Goal: Task Accomplishment & Management: Manage account settings

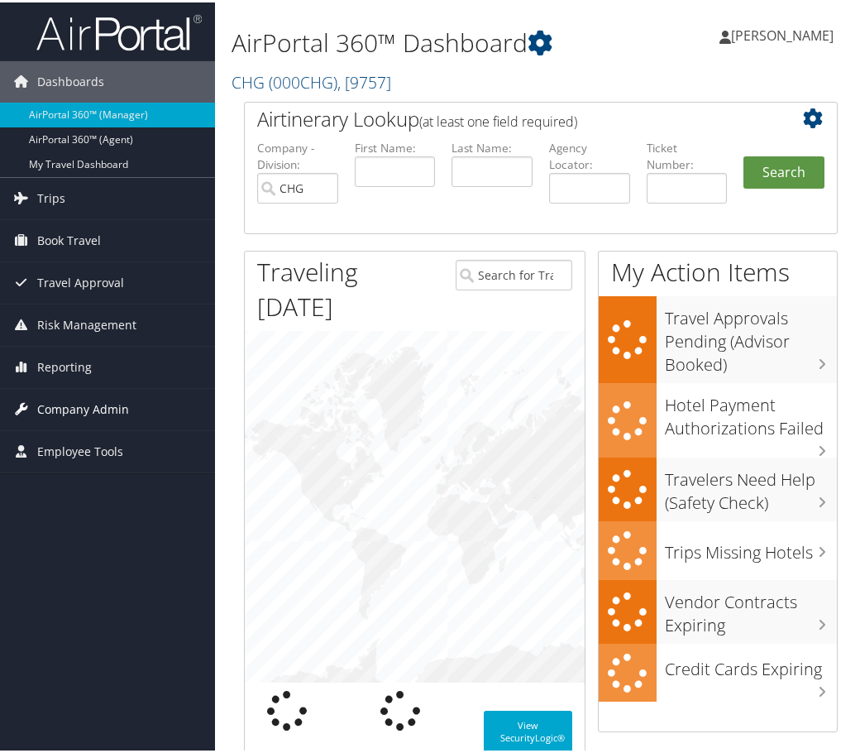
click at [86, 402] on span "Company Admin" at bounding box center [83, 406] width 92 height 41
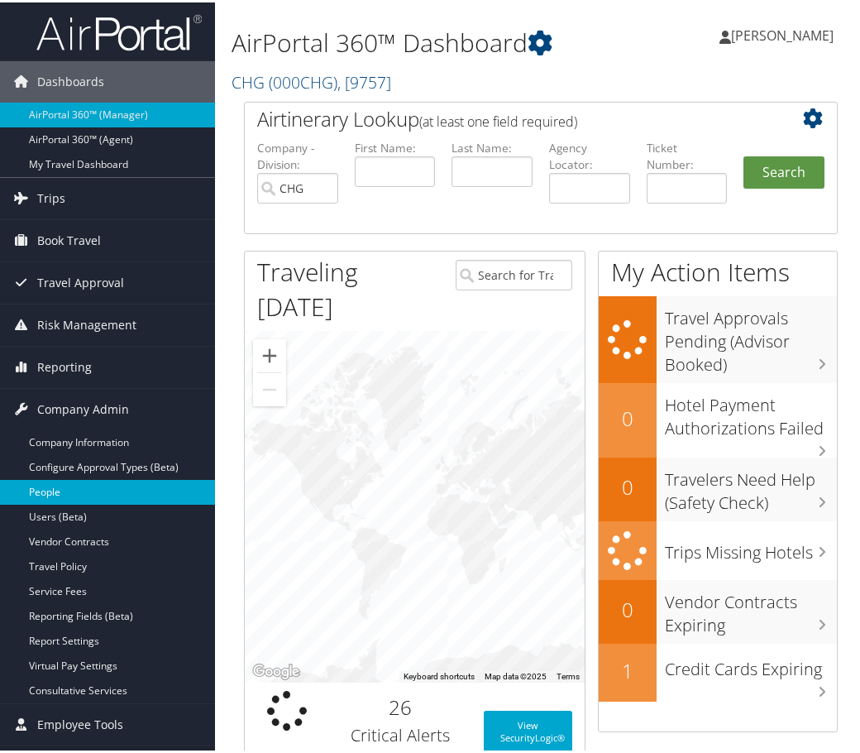
click at [68, 490] on link "People" at bounding box center [107, 489] width 215 height 25
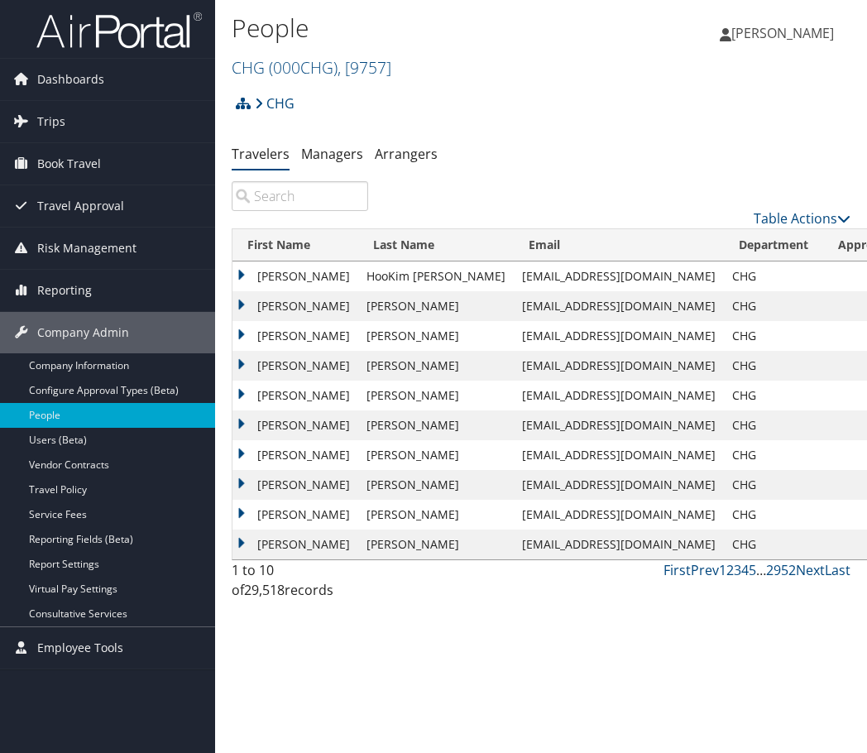
click at [304, 189] on input "search" at bounding box center [300, 196] width 136 height 30
paste input "kenblind@live.com"
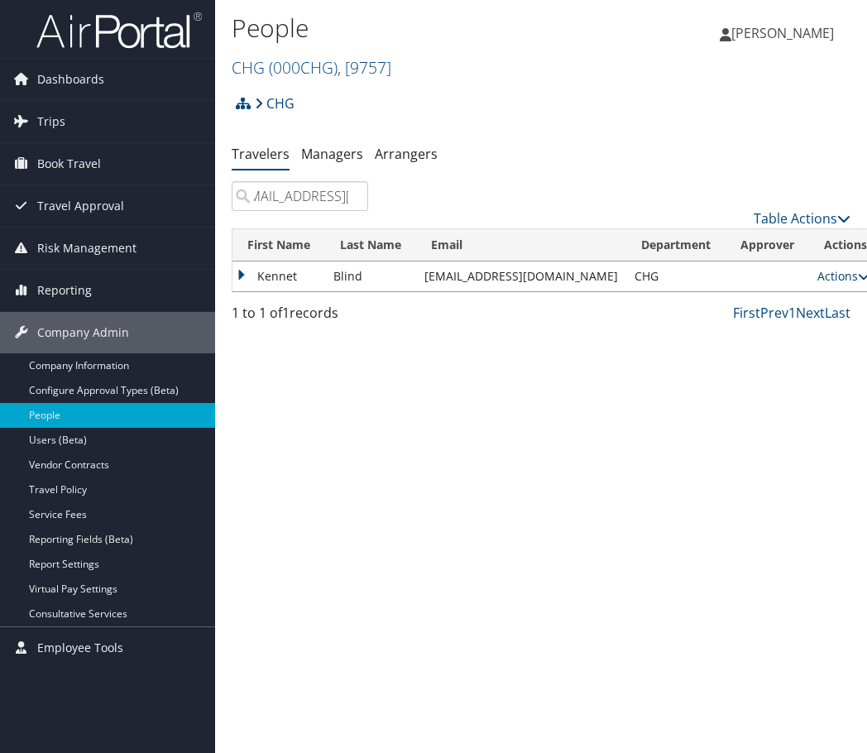
type input "kenblind@live.com"
click at [817, 273] on link "Actions" at bounding box center [843, 276] width 52 height 16
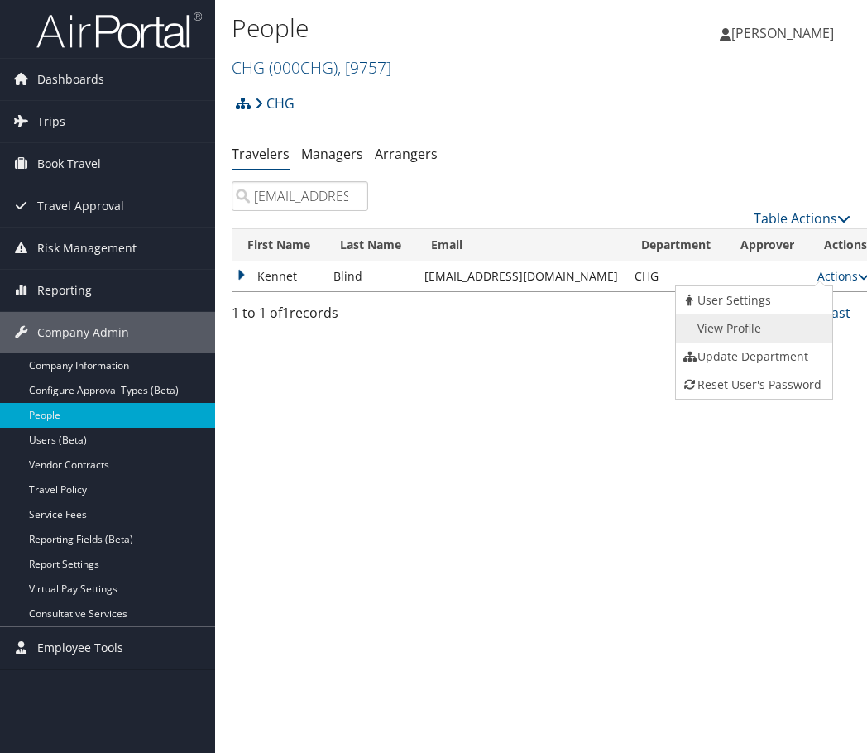
click at [750, 330] on link "View Profile" at bounding box center [752, 328] width 152 height 28
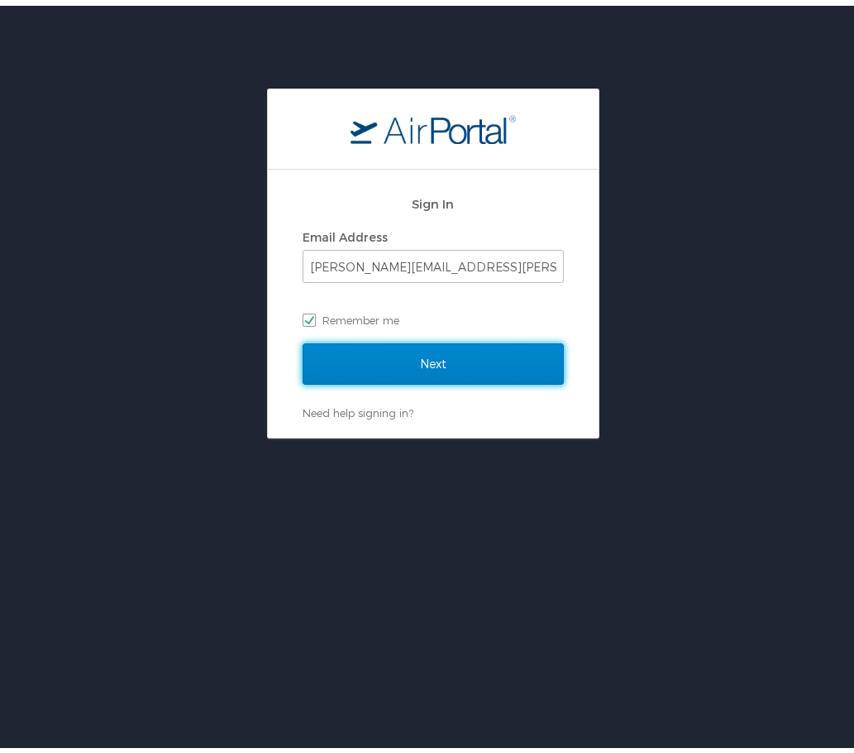
click at [445, 358] on input "Next" at bounding box center [433, 357] width 261 height 41
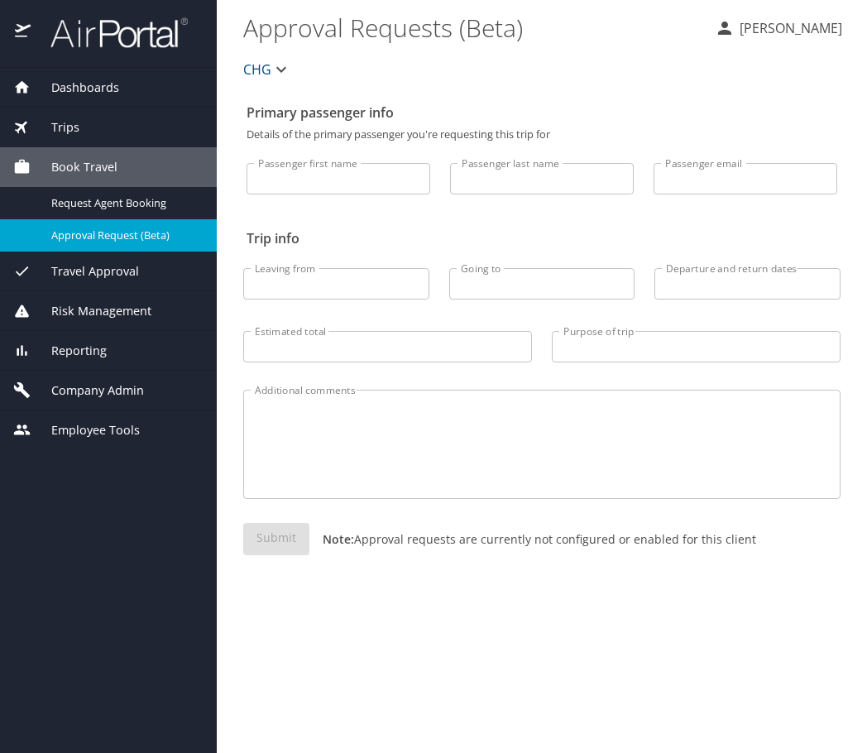
click at [99, 387] on span "Company Admin" at bounding box center [87, 390] width 113 height 18
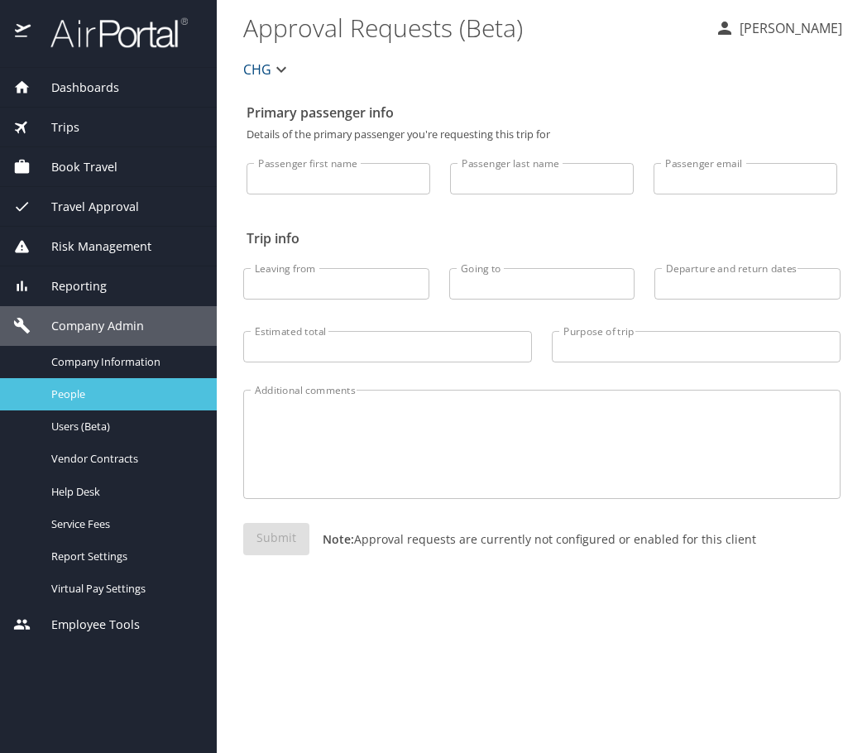
click at [85, 396] on span "People" at bounding box center [124, 394] width 146 height 16
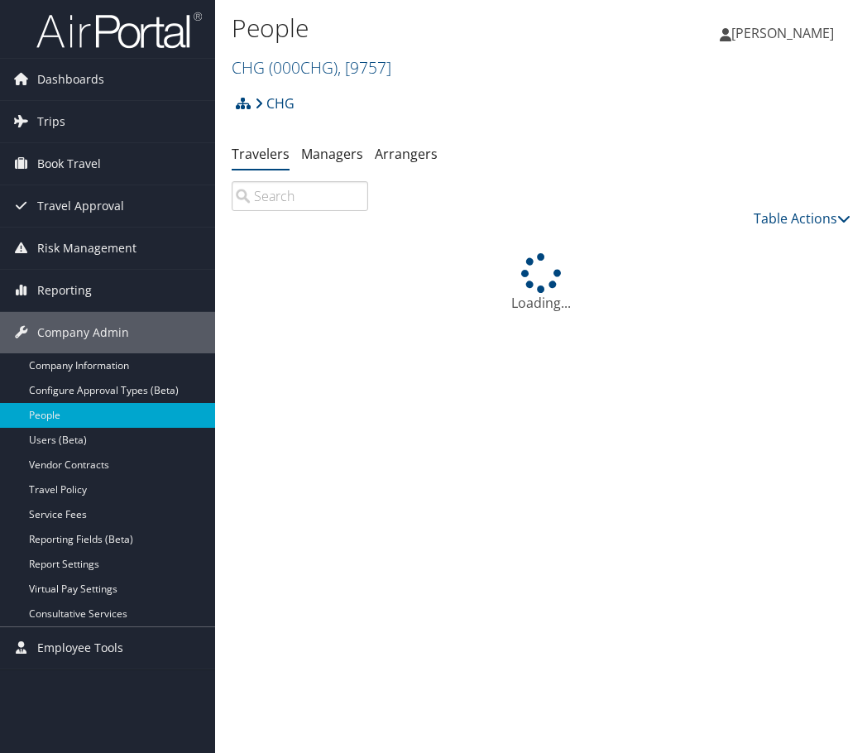
click at [283, 197] on input "search" at bounding box center [300, 196] width 136 height 30
paste input "[EMAIL_ADDRESS][DOMAIN_NAME]"
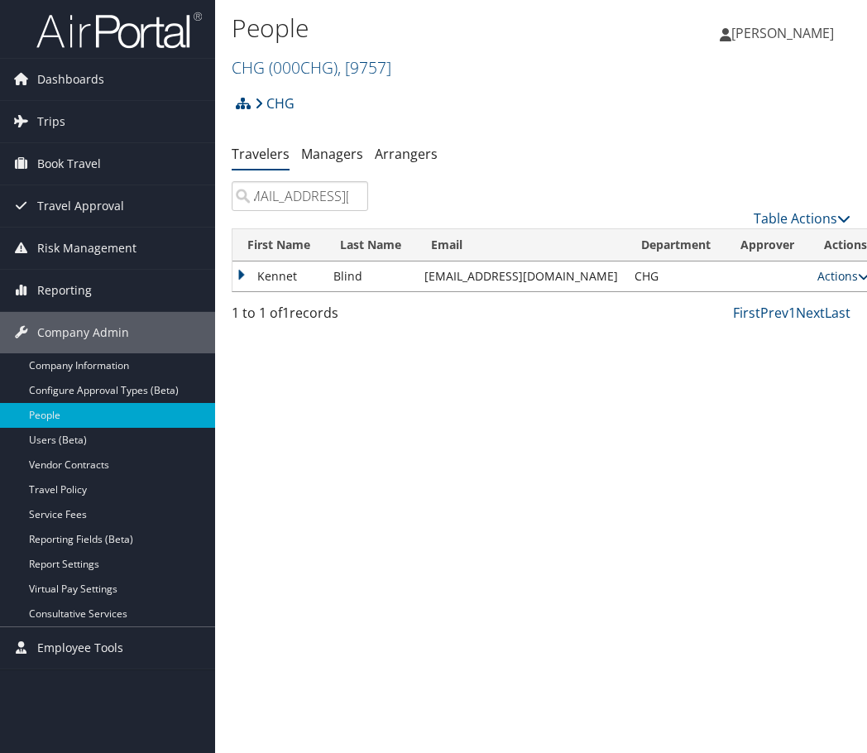
type input "[EMAIL_ADDRESS][DOMAIN_NAME]"
click at [817, 273] on link "Actions" at bounding box center [843, 276] width 52 height 16
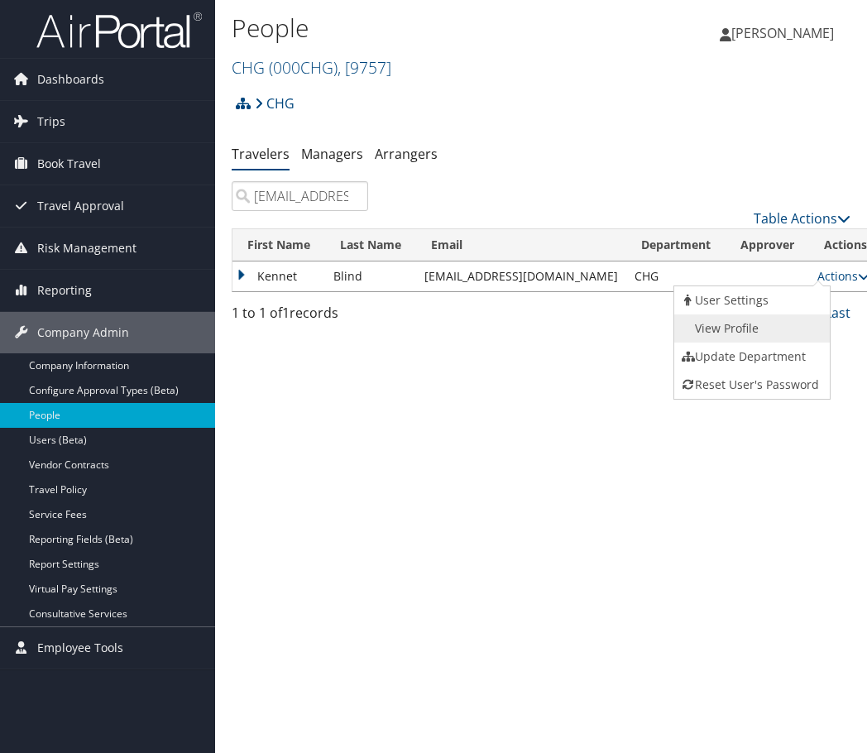
click at [734, 326] on link "View Profile" at bounding box center [750, 328] width 152 height 28
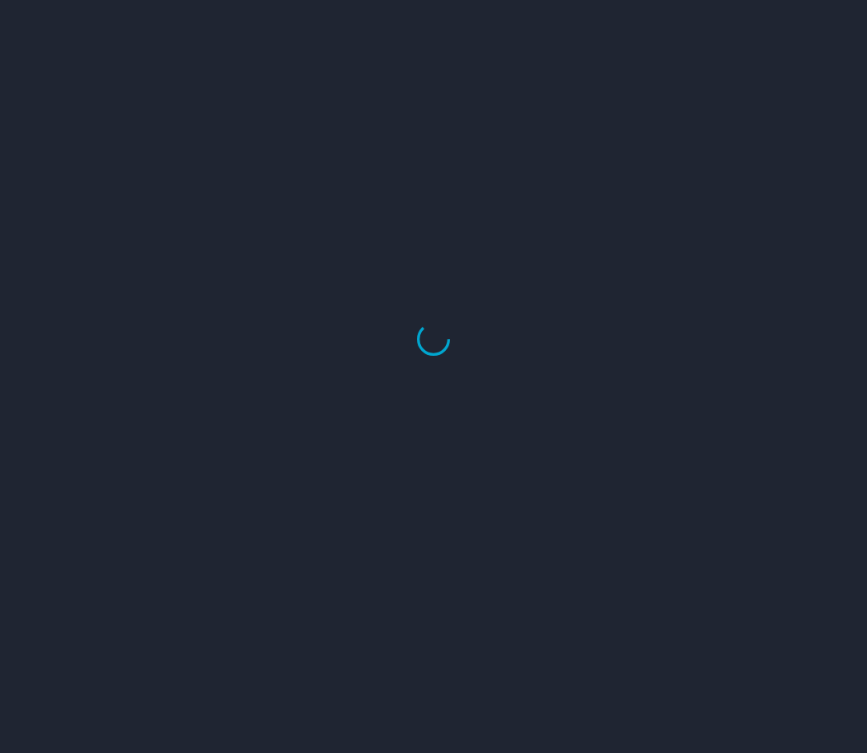
select select "US"
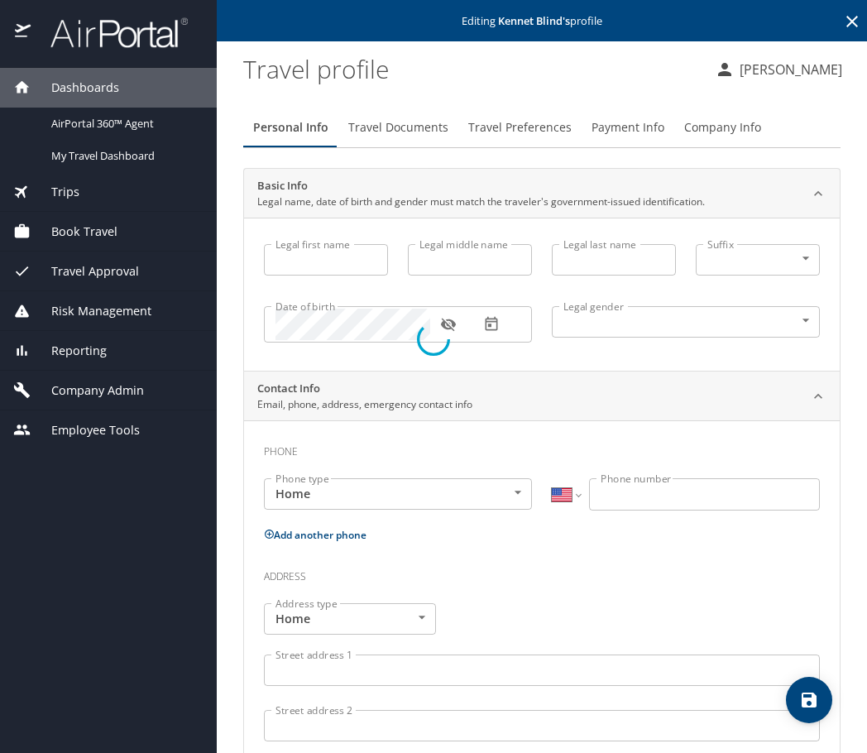
type input "Kennet"
type input "Blind"
type input "Male"
select select "US"
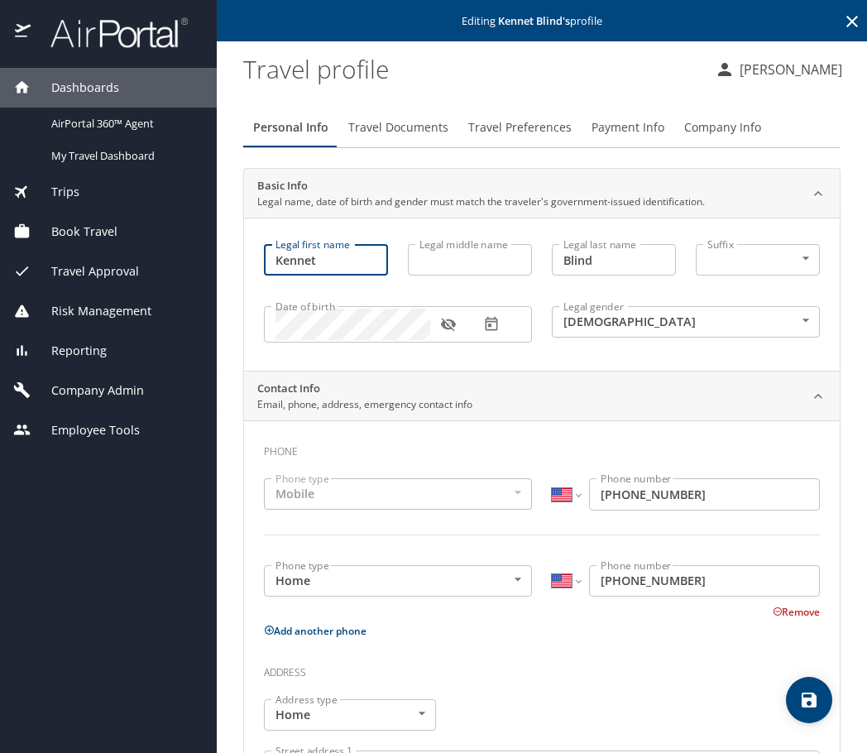
drag, startPoint x: 348, startPoint y: 261, endPoint x: 252, endPoint y: 274, distance: 96.9
click at [252, 274] on div "Legal first name Kennet Legal first name Legal middle name Legal middle name Le…" at bounding box center [542, 294] width 596 height 153
paste input "Kenneth"
click at [0, 752] on div at bounding box center [0, 764] width 0 height 22
type input "Kenneth"
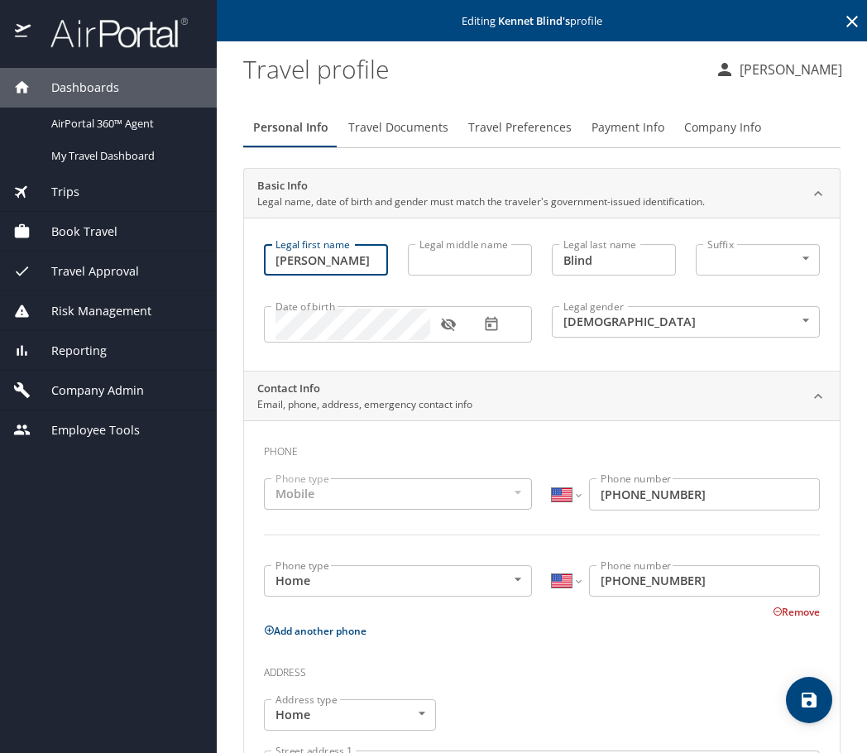
click at [806, 703] on icon "save" at bounding box center [808, 699] width 15 height 15
select select "US"
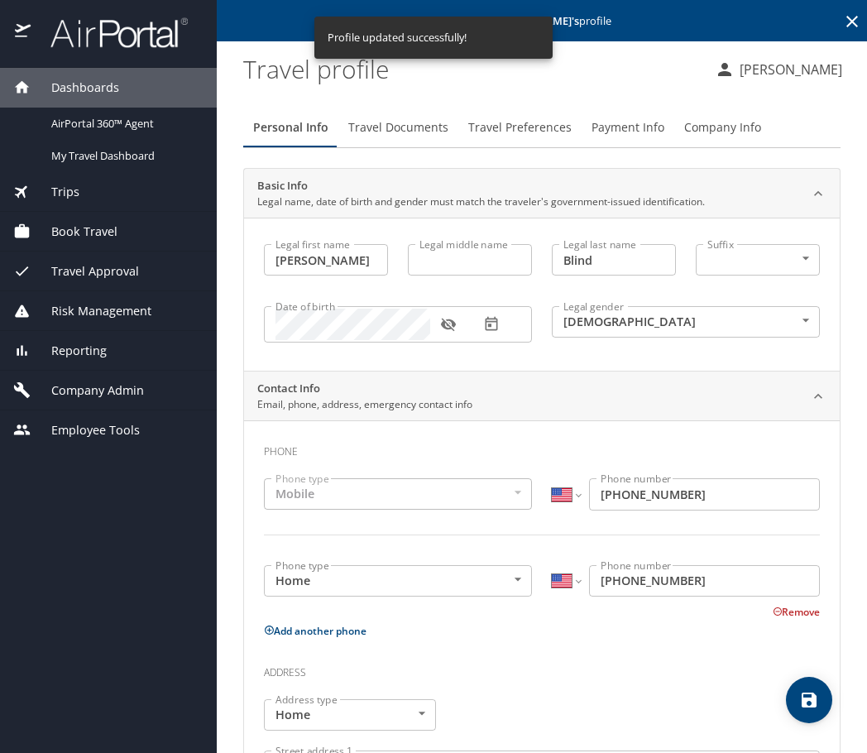
select select "US"
